Goal: Task Accomplishment & Management: Use online tool/utility

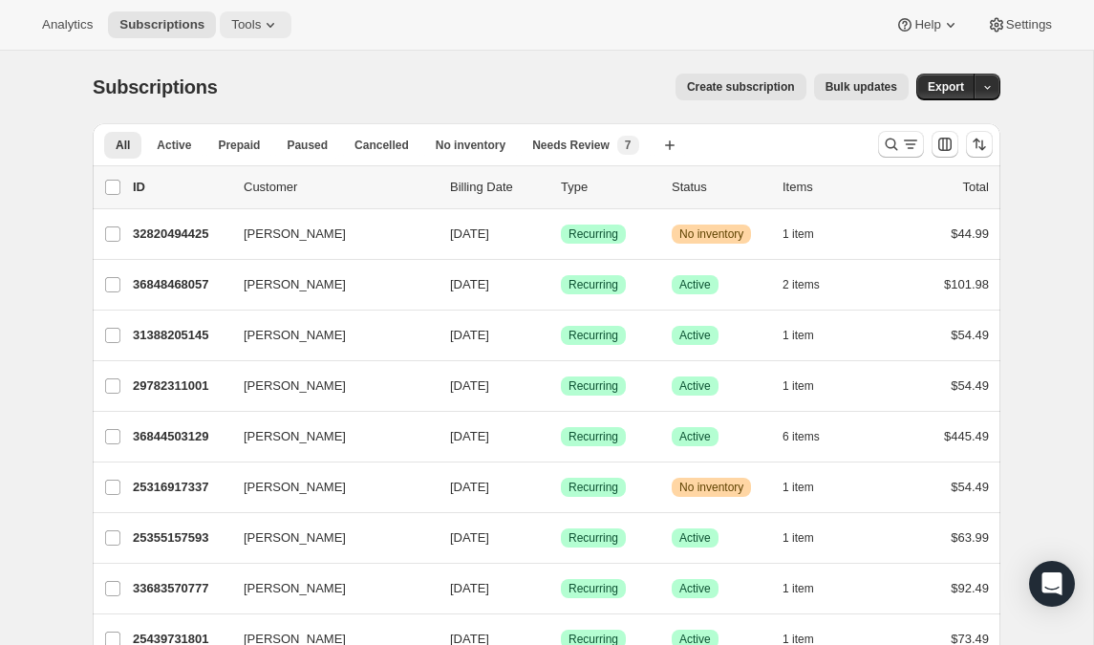
click at [231, 25] on span "Tools" at bounding box center [246, 24] width 30 height 15
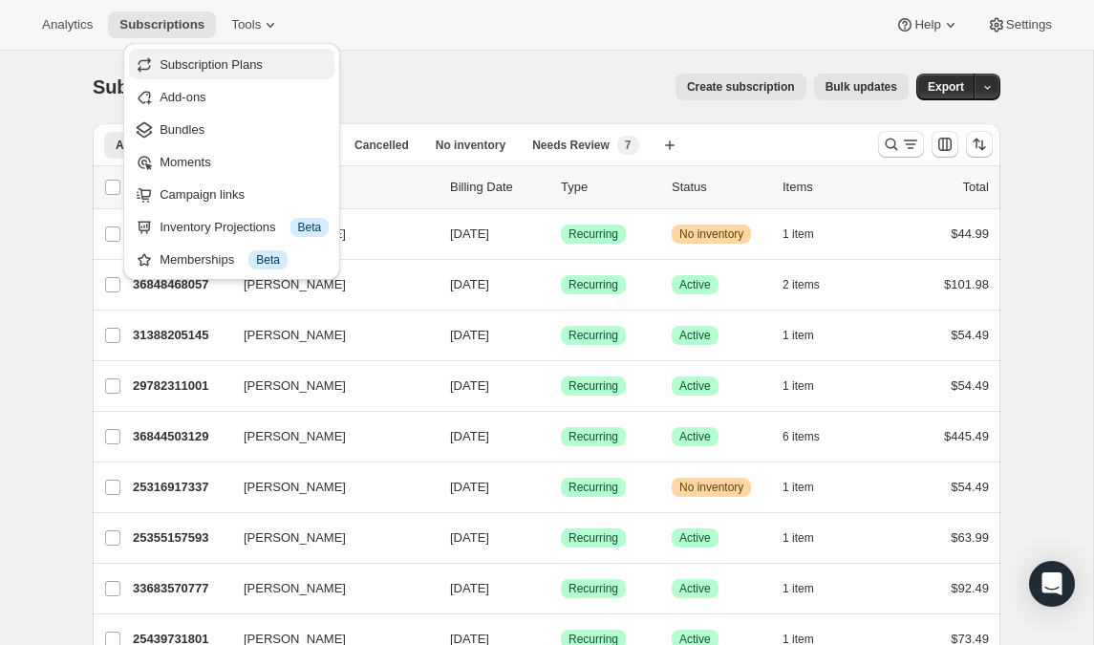
click at [207, 64] on span "Subscription Plans" at bounding box center [211, 64] width 103 height 14
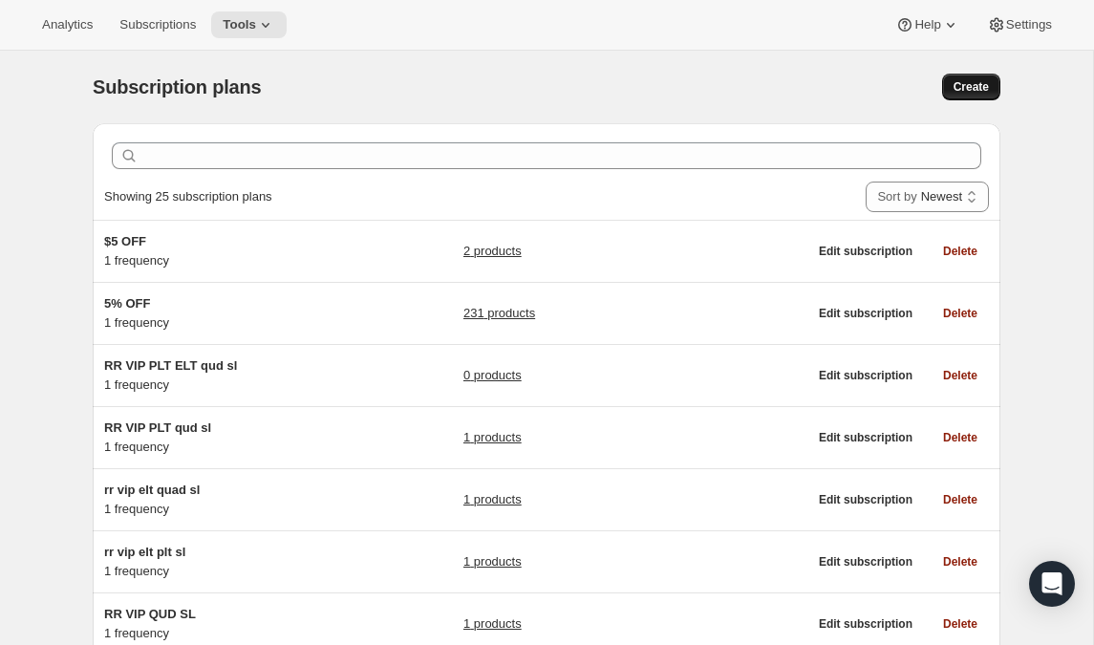
click at [983, 87] on span "Create" at bounding box center [971, 86] width 35 height 15
select select "WEEK"
select select "MONTH"
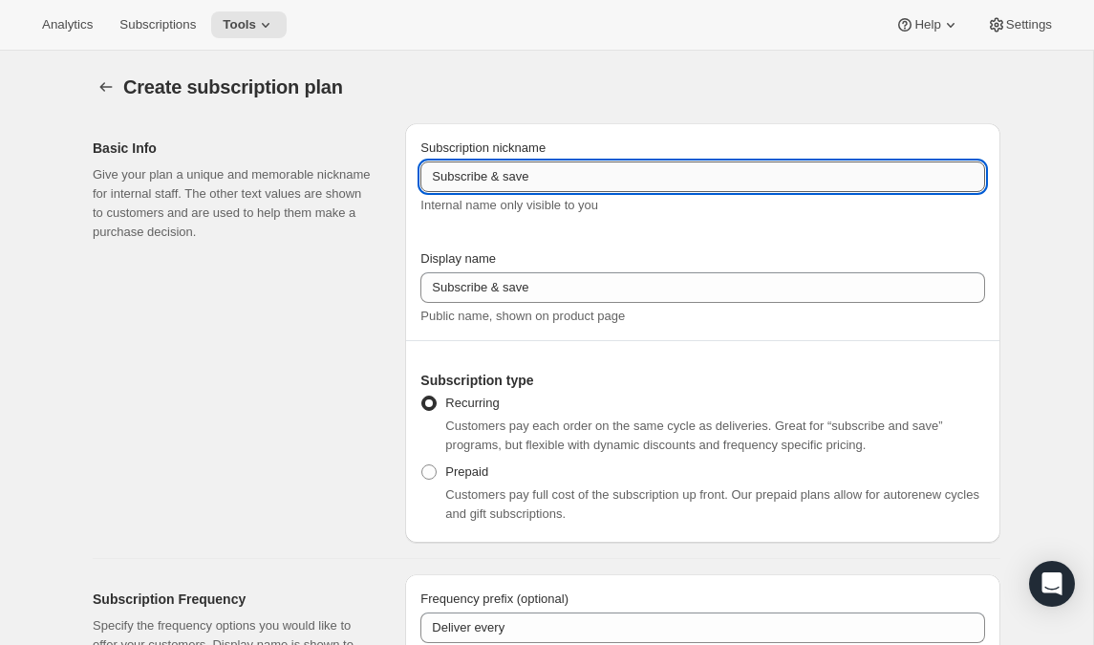
click at [581, 179] on input "Subscribe & save" at bounding box center [703, 177] width 565 height 31
drag, startPoint x: 581, startPoint y: 179, endPoint x: 353, endPoint y: 155, distance: 229.7
click at [353, 155] on div "Basic Info Give your plan a unique and memorable nickname for internal staff. T…" at bounding box center [538, 325] width 923 height 435
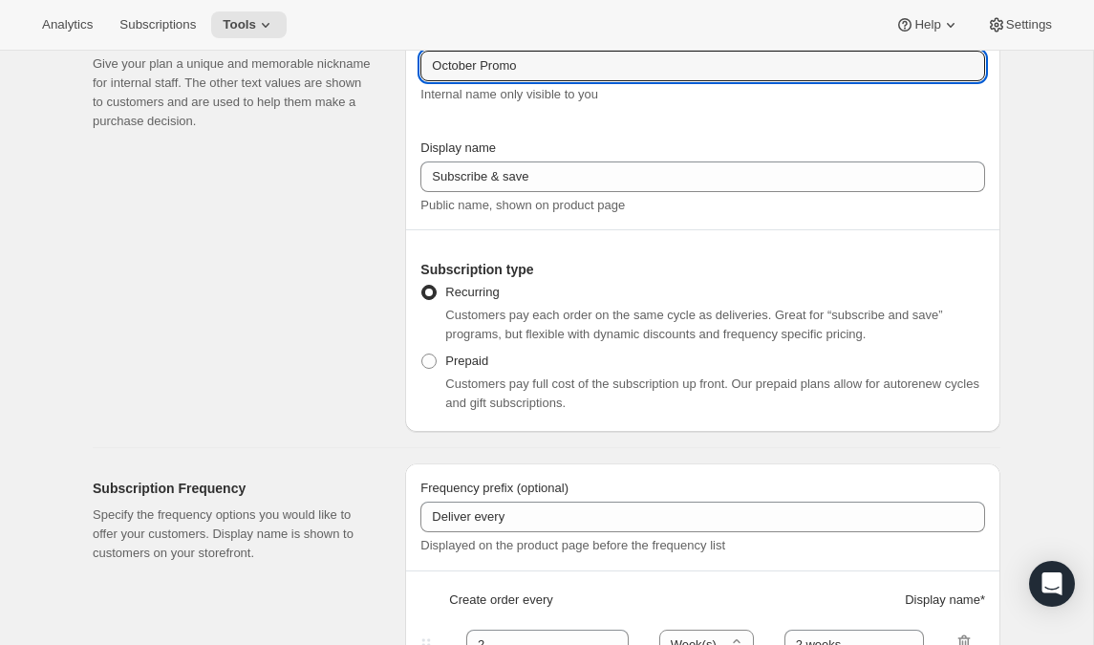
scroll to position [113, 0]
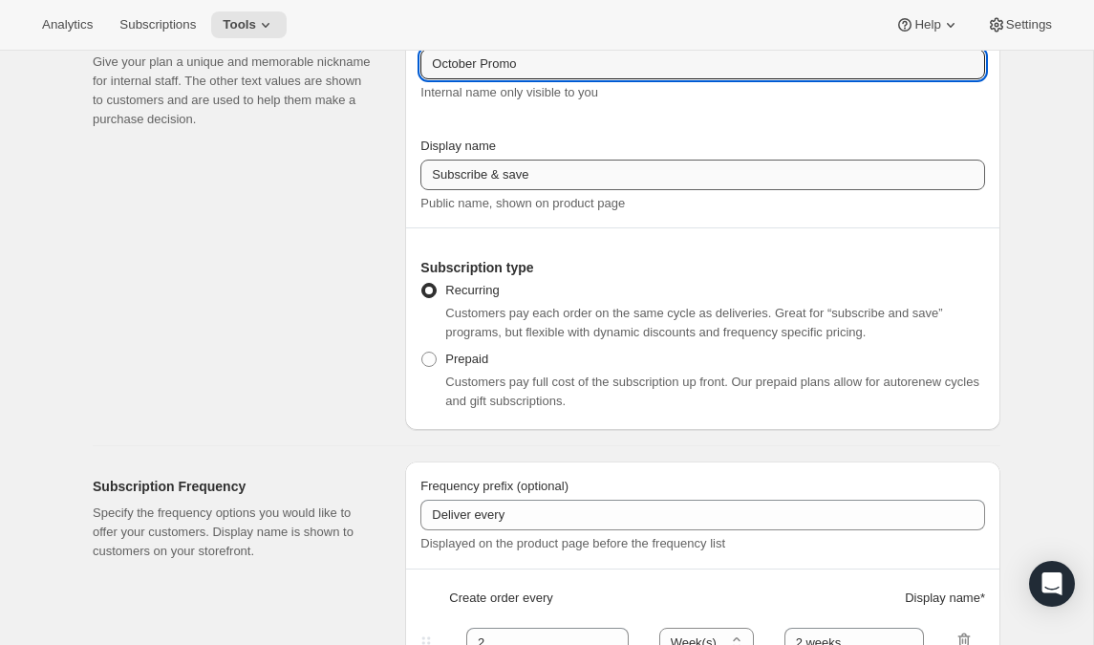
type input "October Promo"
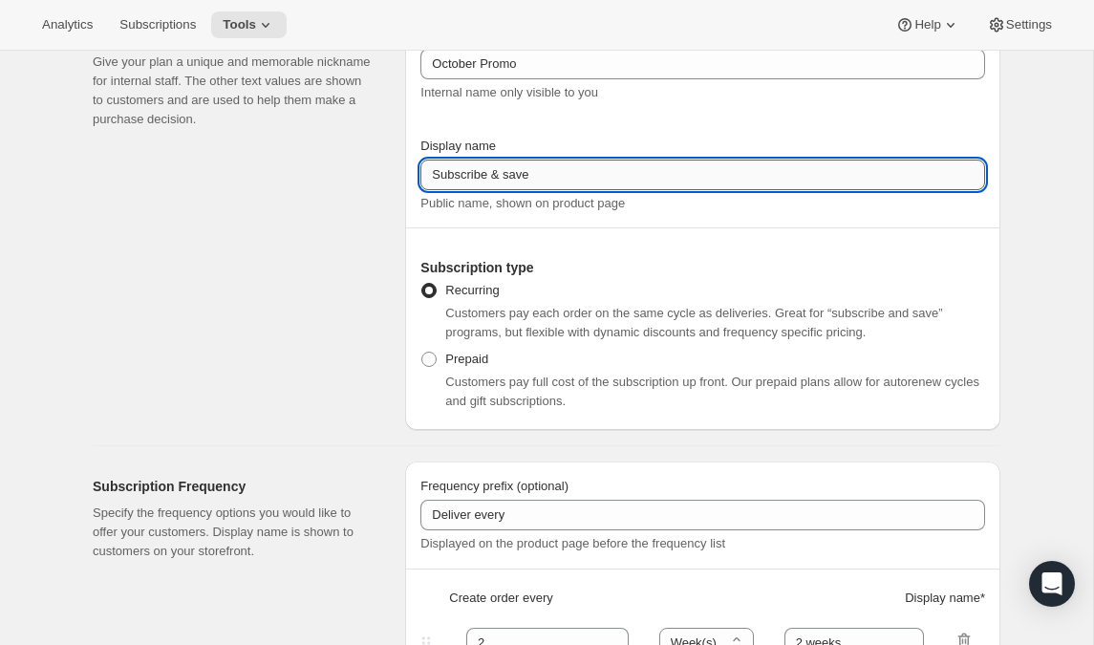
click at [955, 184] on input "Subscribe & save" at bounding box center [703, 175] width 565 height 31
click at [958, 179] on input "Subscribe & save" at bounding box center [703, 175] width 565 height 31
click at [767, 179] on input "Subscribe & save" at bounding box center [703, 175] width 565 height 31
click at [627, 277] on div "Subscription type Recurring Customers pay each order on the same cycle as deliv…" at bounding box center [703, 336] width 565 height 157
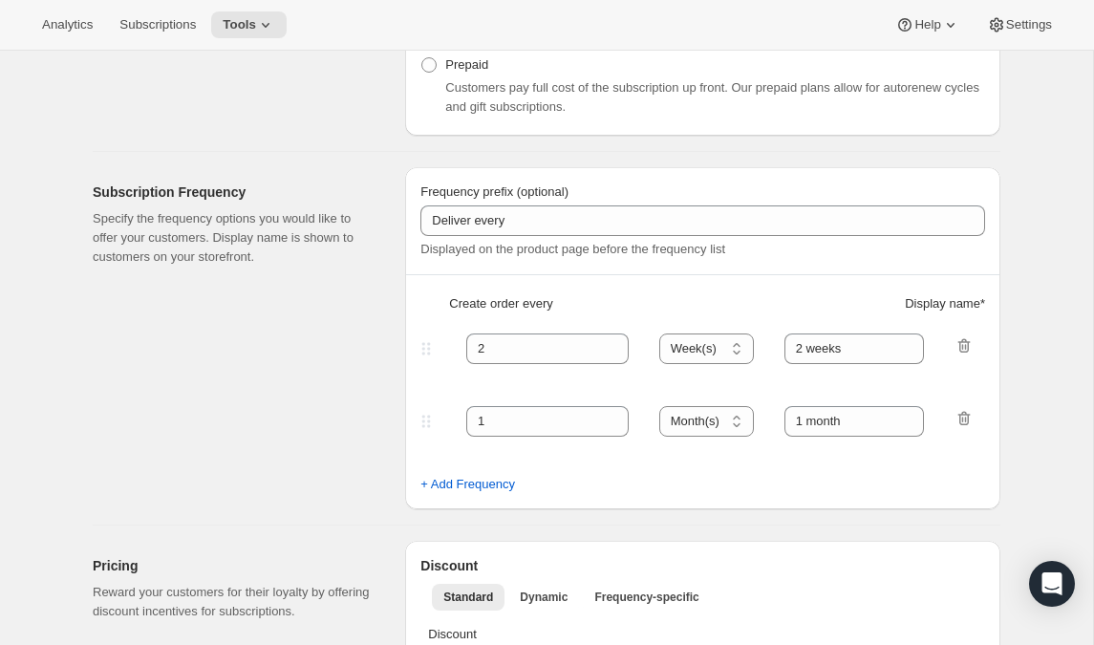
scroll to position [415, 0]
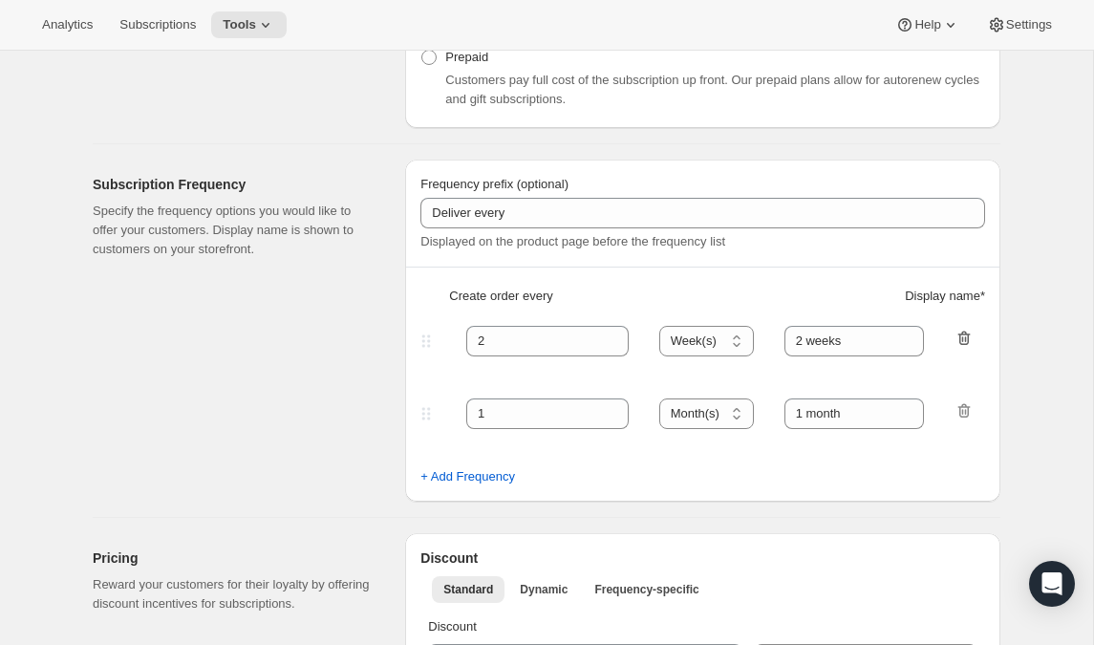
click at [959, 339] on icon "button" at bounding box center [964, 338] width 19 height 19
type input "1"
select select "MONTH"
type input "1 month"
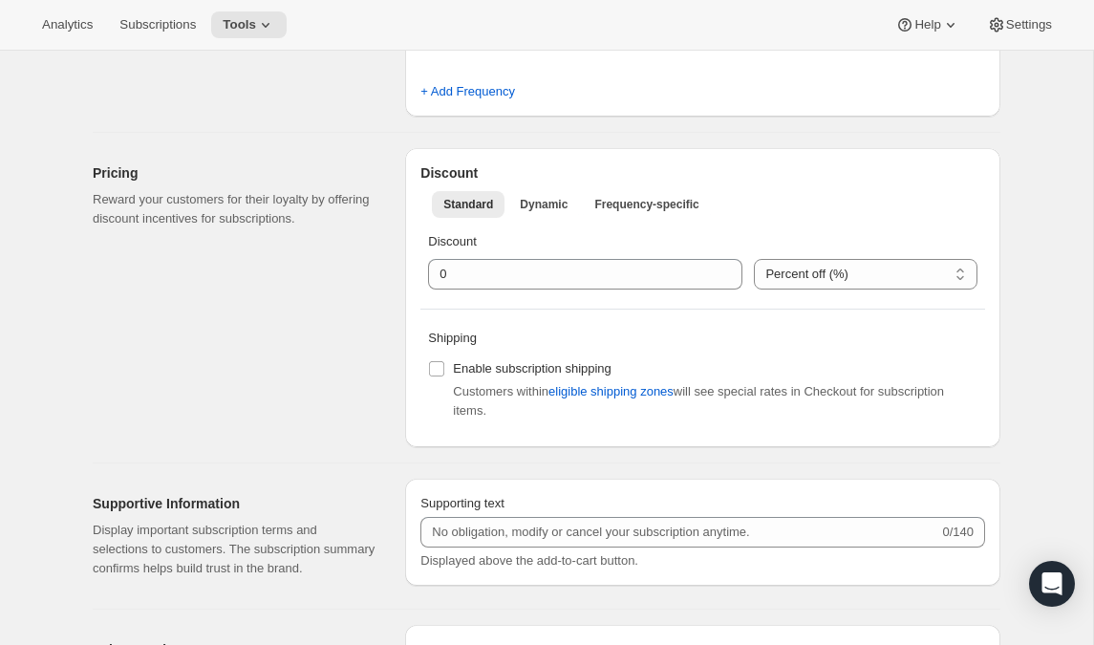
scroll to position [744, 0]
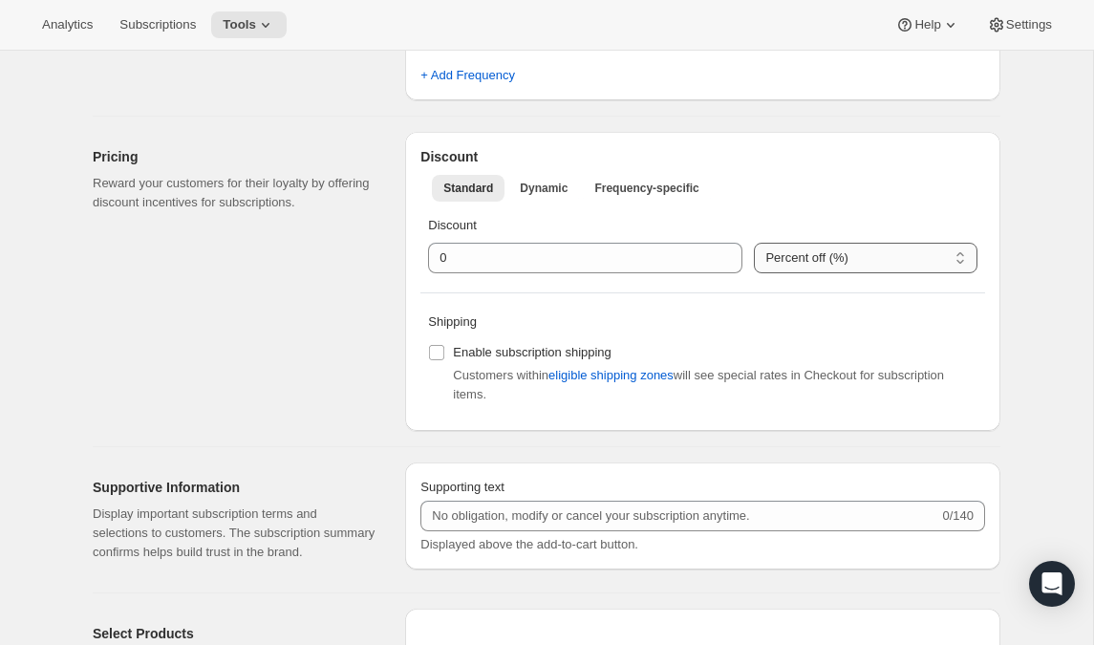
select select "FIXED_AMOUNT"
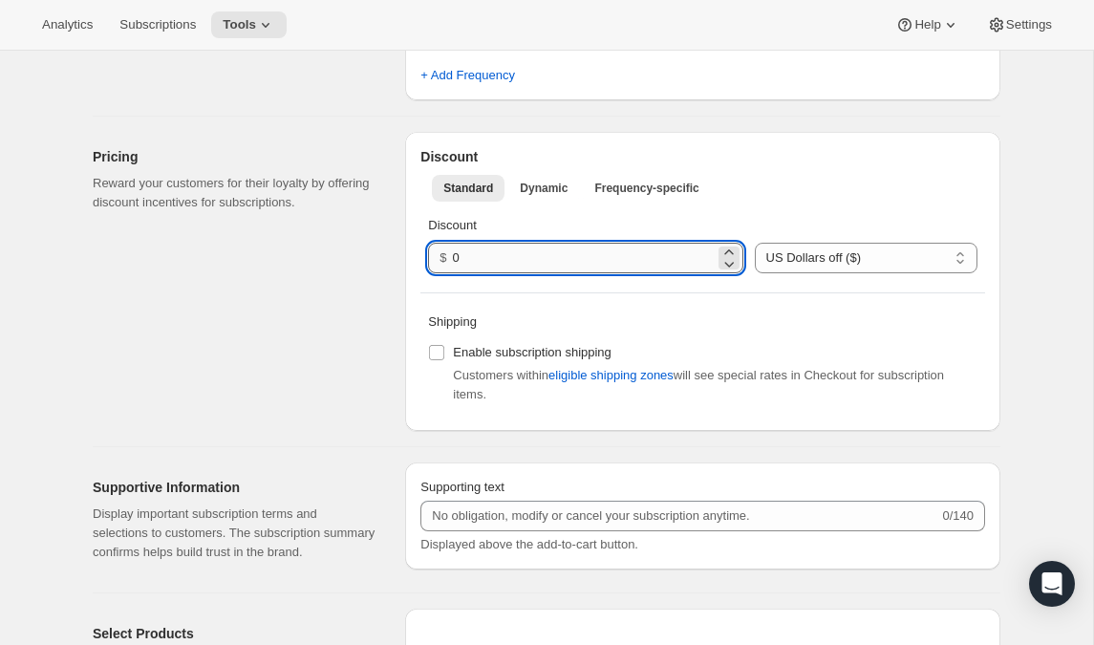
click at [540, 261] on input "0" at bounding box center [584, 258] width 262 height 31
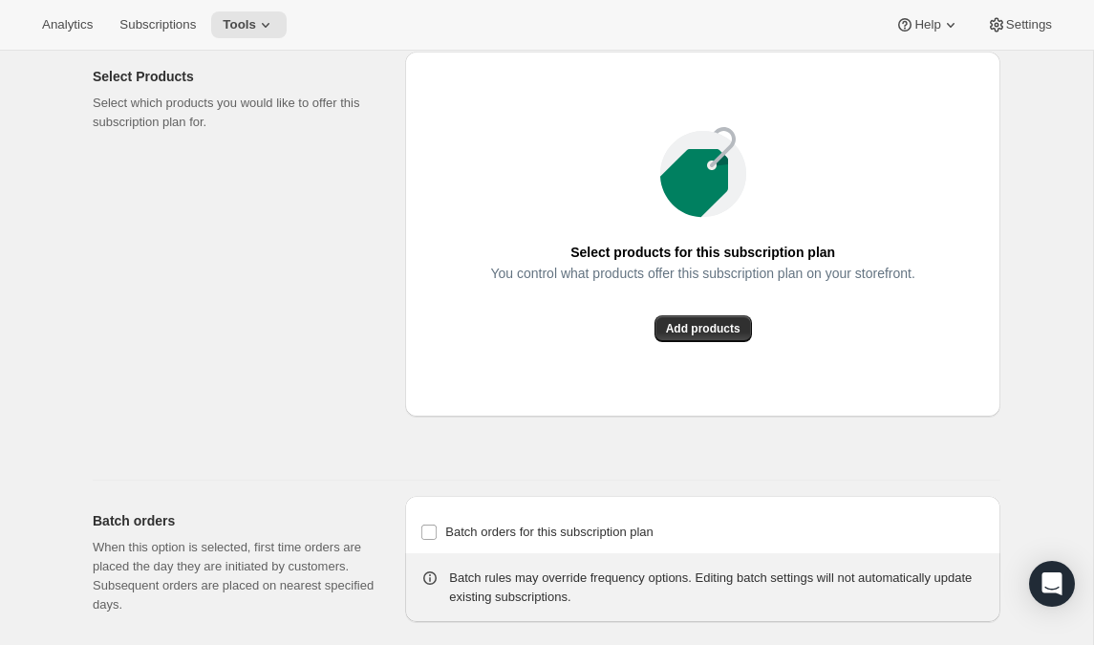
scroll to position [1303, 0]
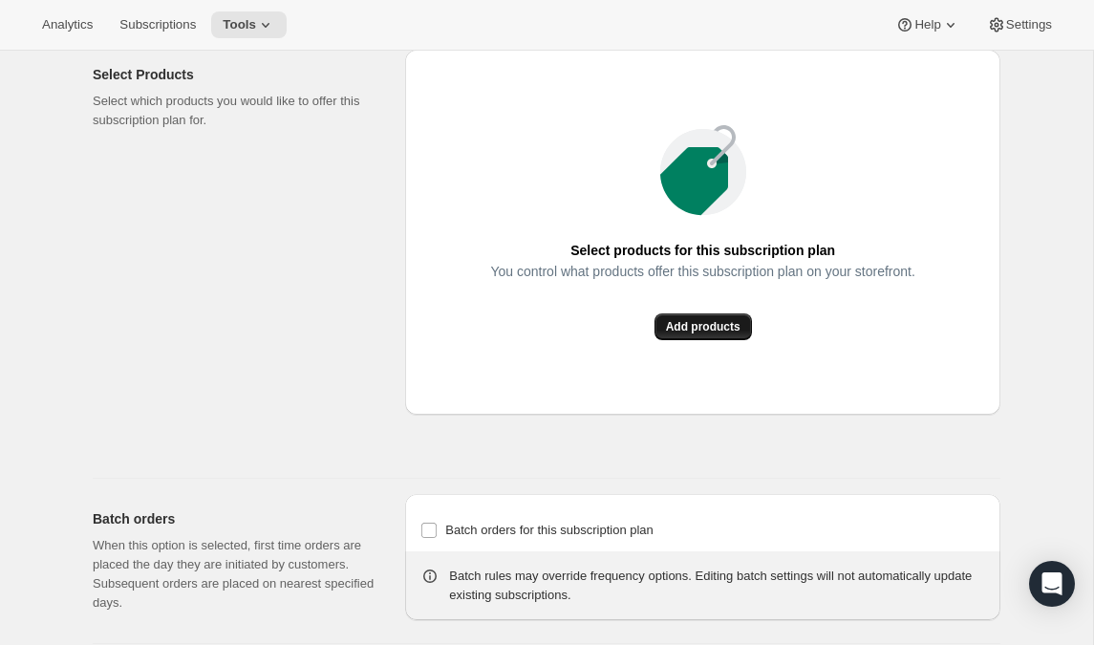
type input "0.50"
click at [688, 335] on span "Add products" at bounding box center [703, 326] width 75 height 15
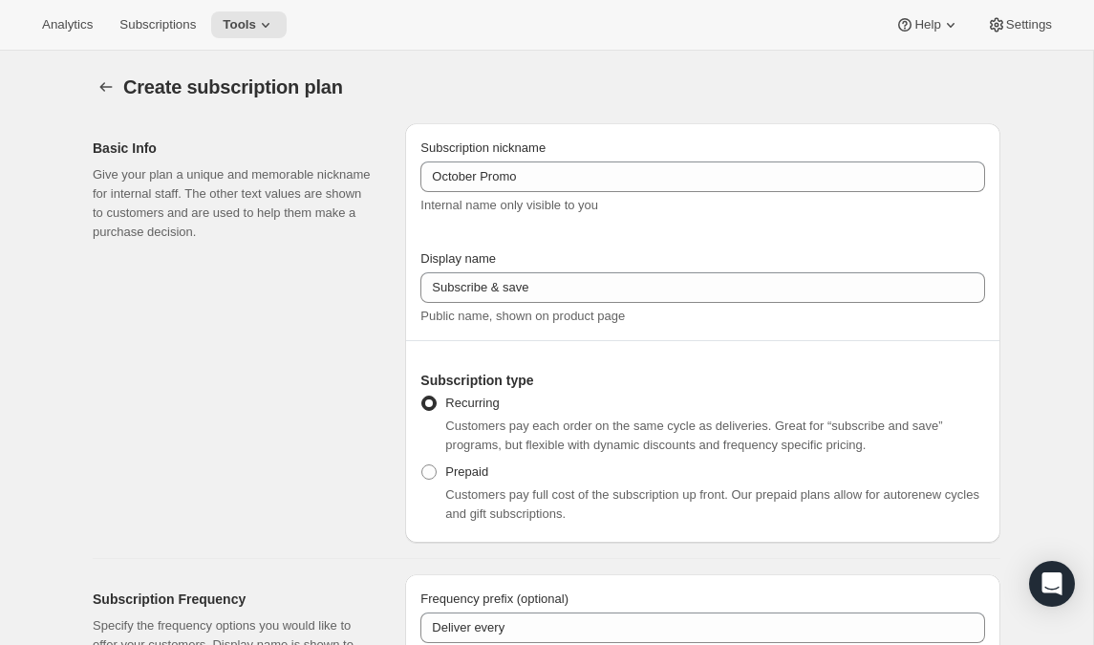
scroll to position [0, 0]
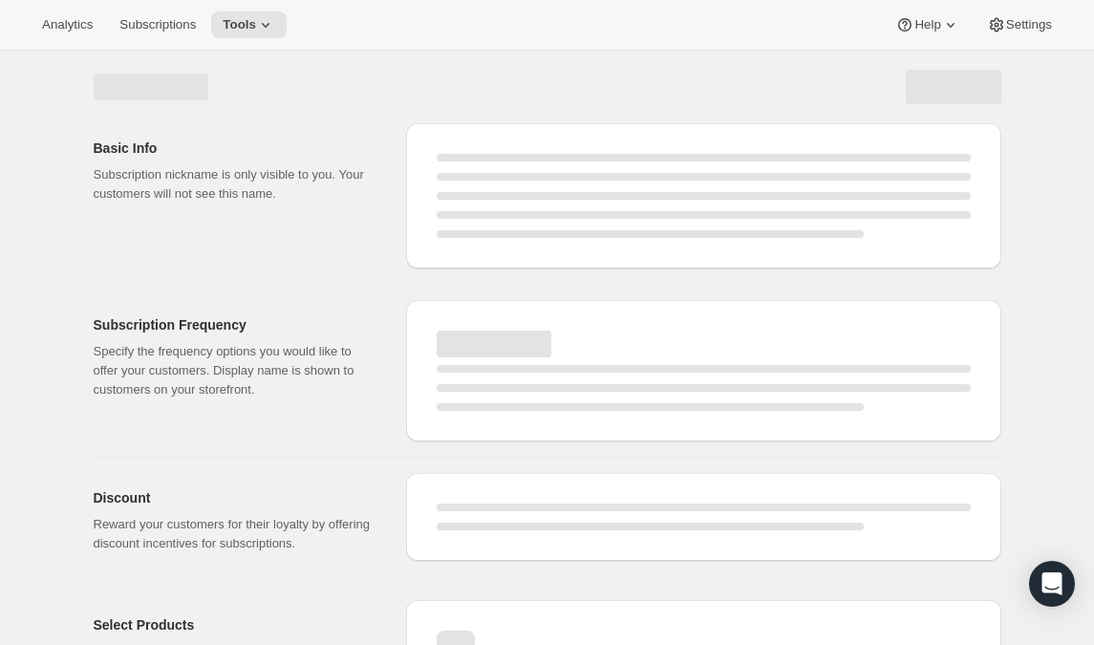
select select "WEEK"
select select "MONTH"
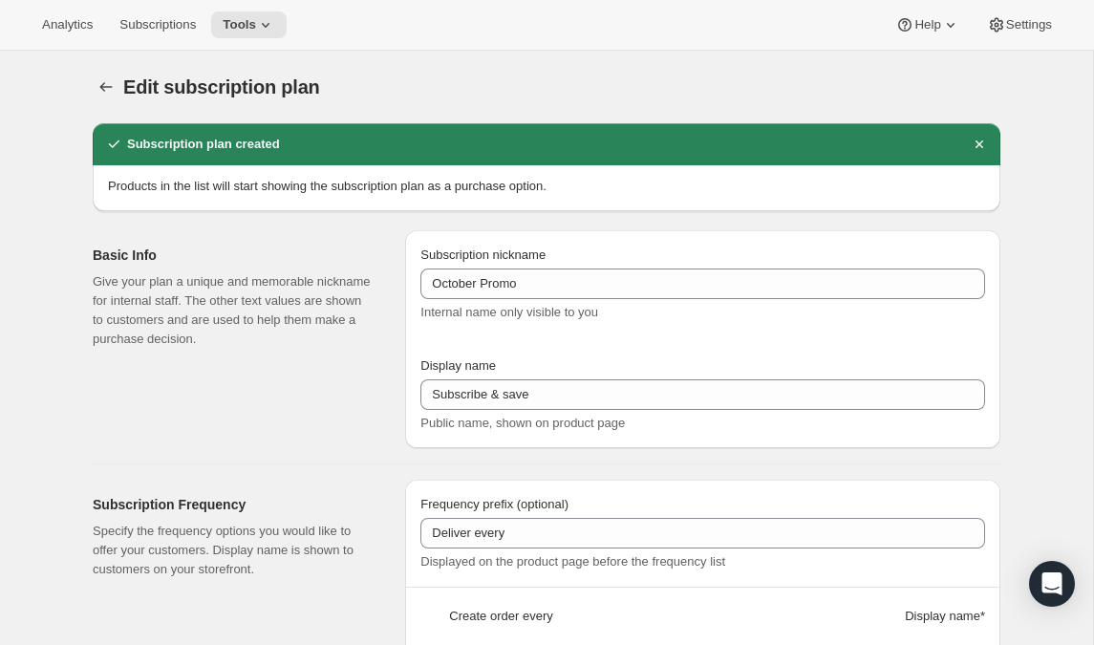
type input "October Promo"
type input "1"
select select "MONTH"
type input "1 month"
type input "0.5"
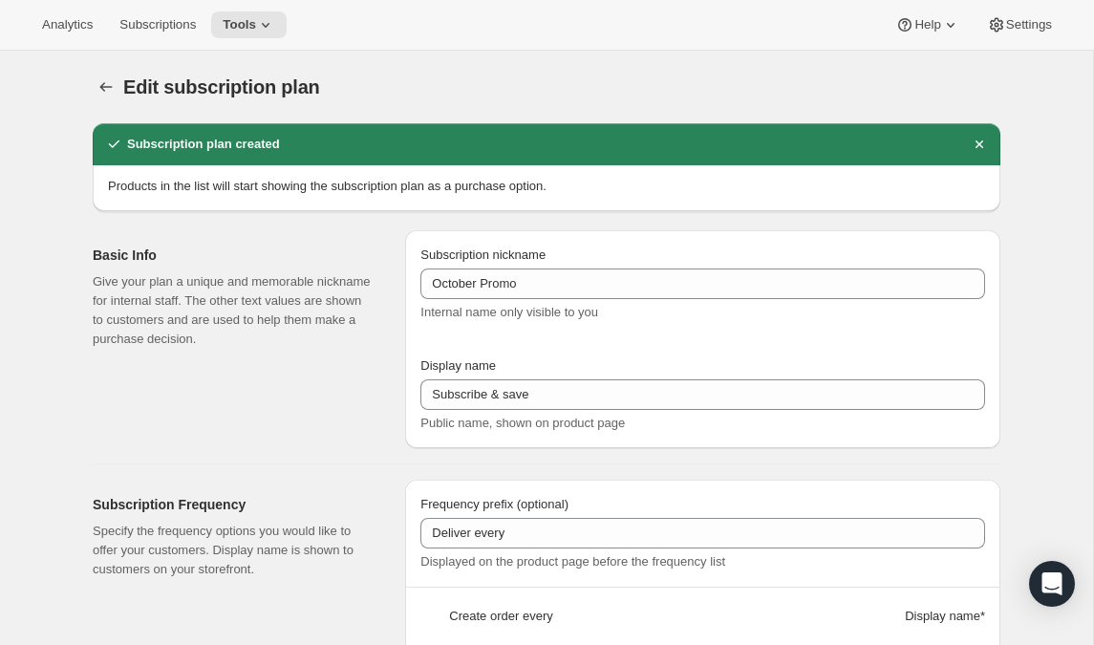
select select "FIXED_AMOUNT"
